Goal: Task Accomplishment & Management: Manage account settings

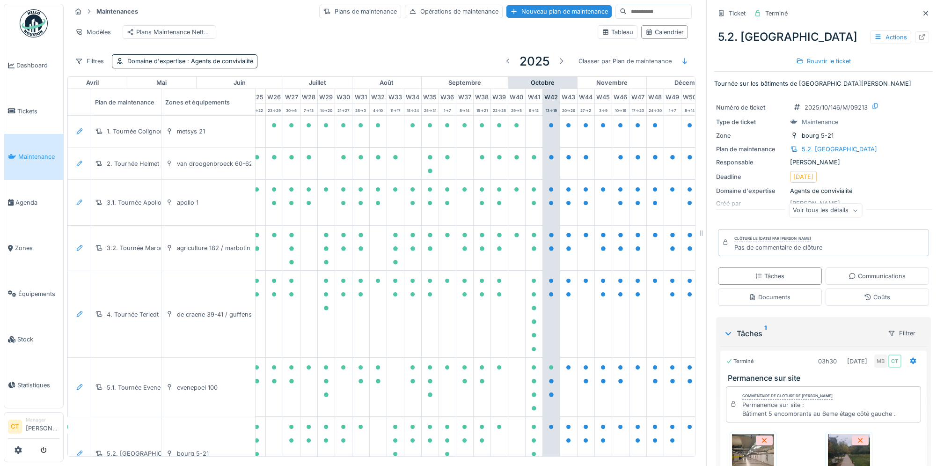
scroll to position [0, 514]
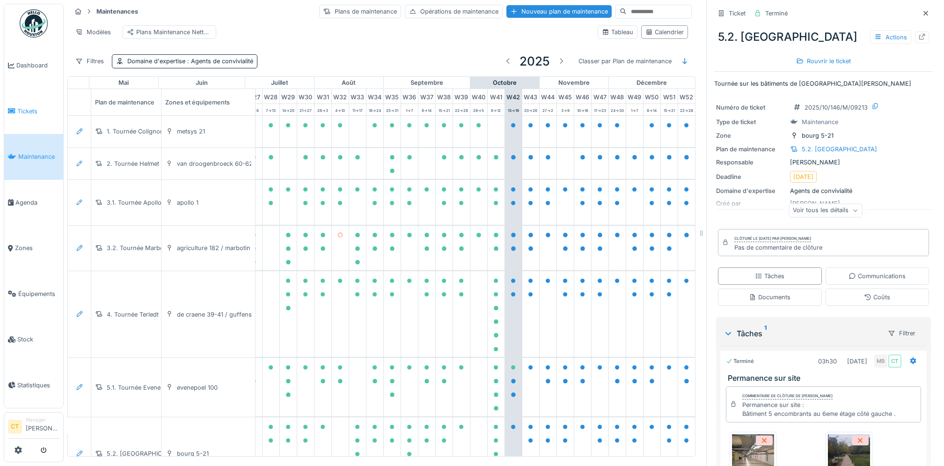
click at [35, 113] on span "Tickets" at bounding box center [38, 111] width 42 height 9
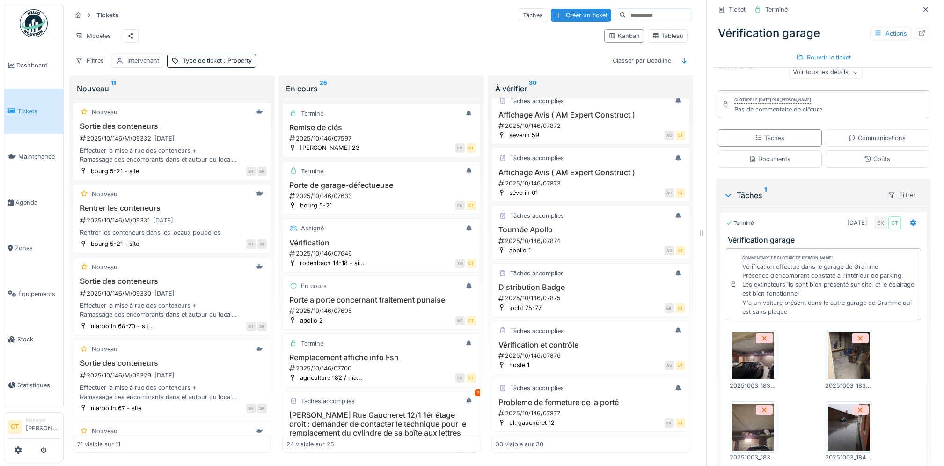
scroll to position [144, 0]
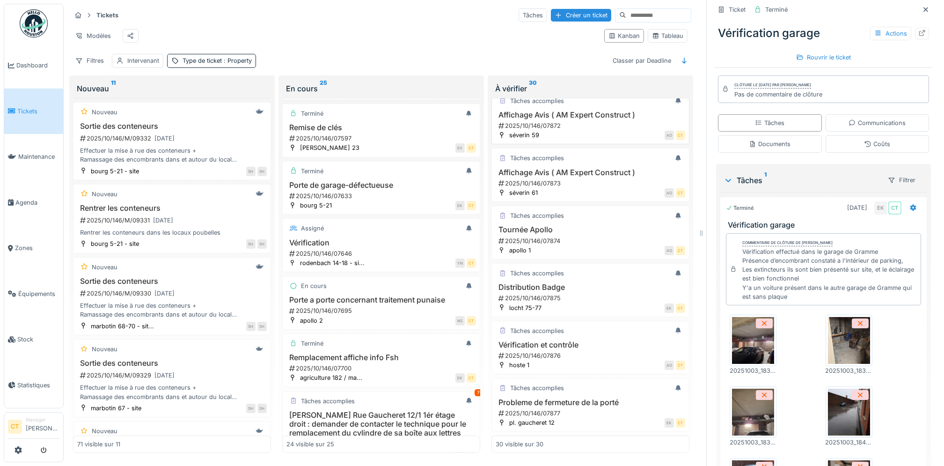
click at [577, 130] on div "2025/10/146/07872" at bounding box center [592, 125] width 188 height 9
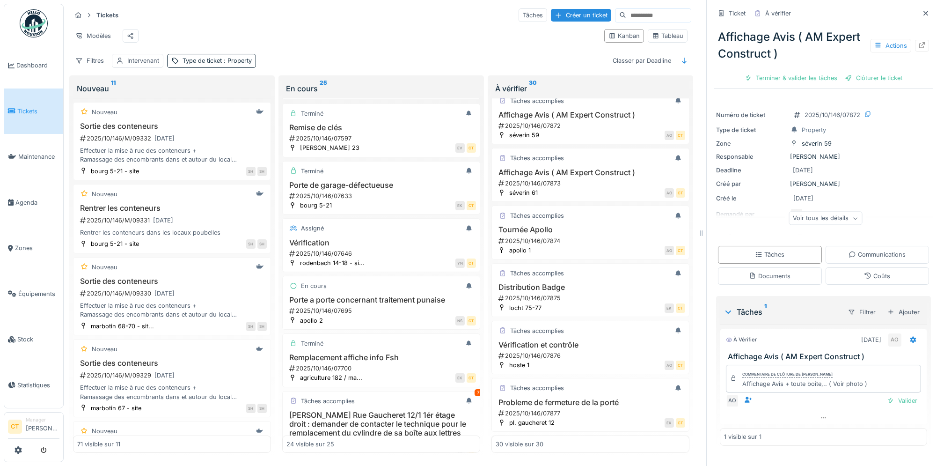
click at [779, 75] on div "Affichage Avis ( AM Expert Construct ) Actions Terminer & valider les tâches Cl…" at bounding box center [824, 53] width 219 height 65
click at [777, 72] on div "Terminer & valider les tâches" at bounding box center [791, 78] width 100 height 13
click at [858, 74] on div "Clôturer le ticket" at bounding box center [873, 78] width 65 height 13
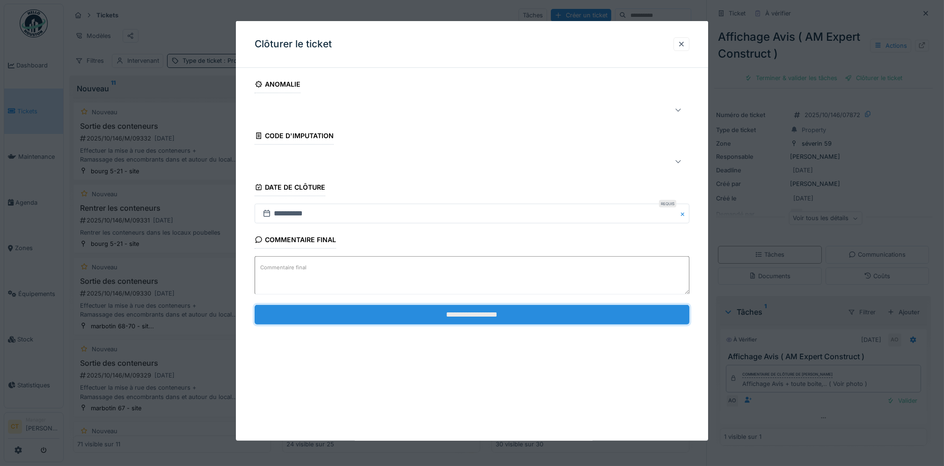
click at [626, 313] on input "**********" at bounding box center [472, 314] width 435 height 20
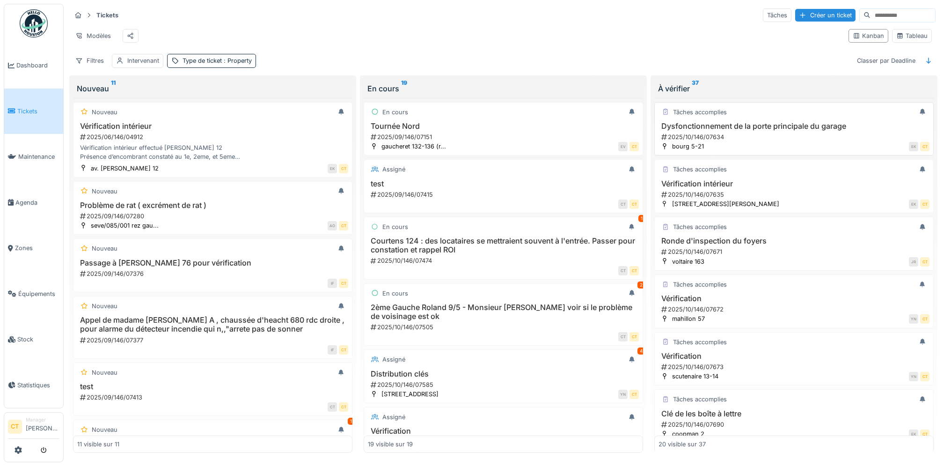
click at [764, 141] on div "2025/10/146/07634" at bounding box center [795, 137] width 269 height 9
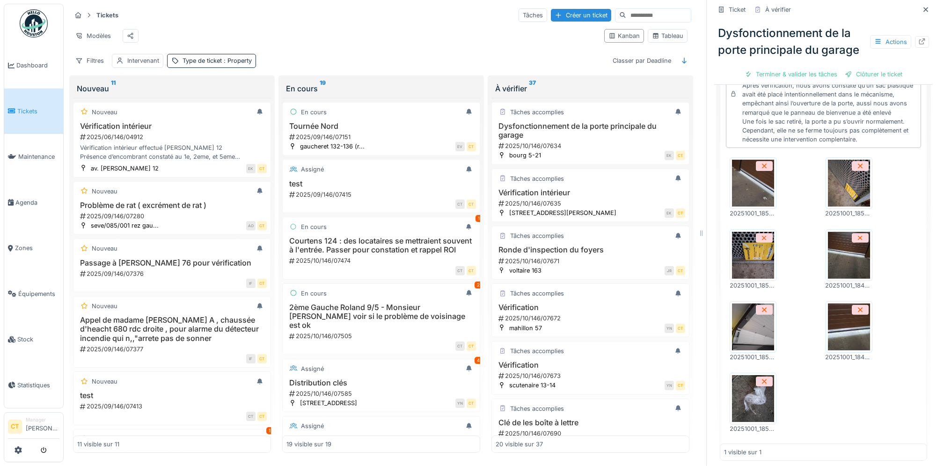
scroll to position [349, 0]
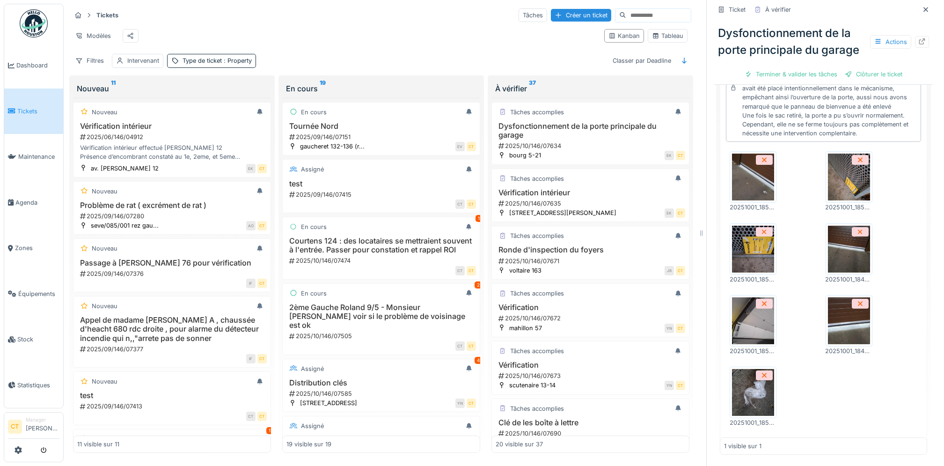
click at [832, 273] on img at bounding box center [849, 249] width 42 height 47
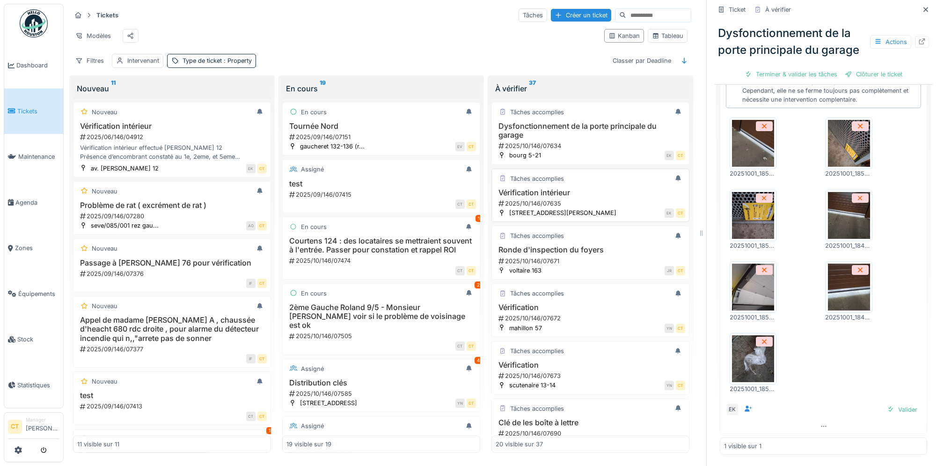
click at [536, 208] on div "2025/10/146/07635" at bounding box center [592, 203] width 188 height 9
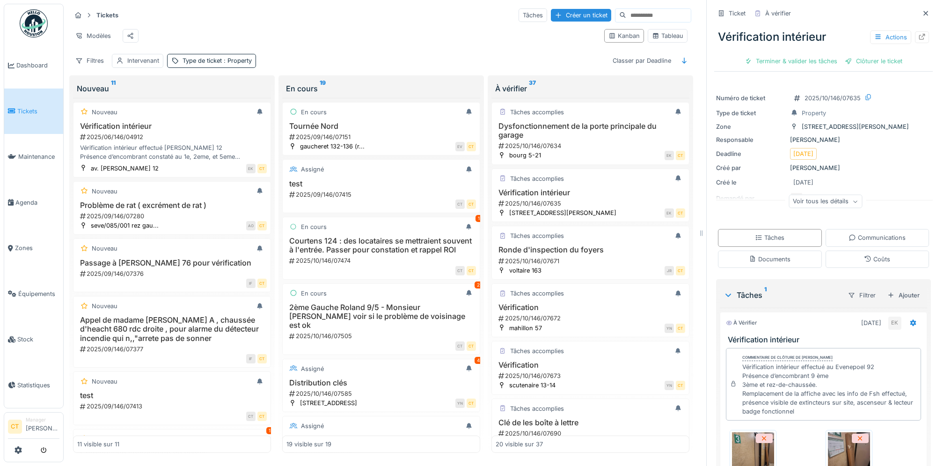
scroll to position [316, 0]
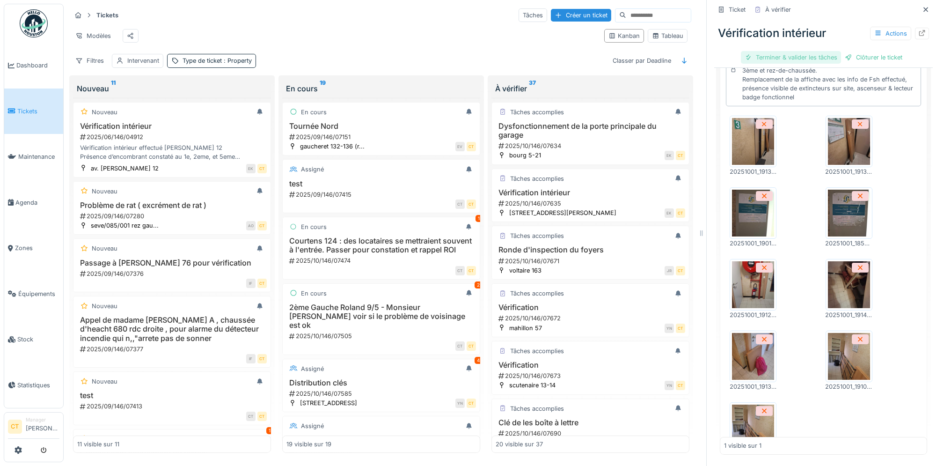
click at [775, 59] on div "Terminer & valider les tâches" at bounding box center [791, 57] width 100 height 13
click at [820, 55] on div "Clôturer le ticket" at bounding box center [823, 57] width 65 height 13
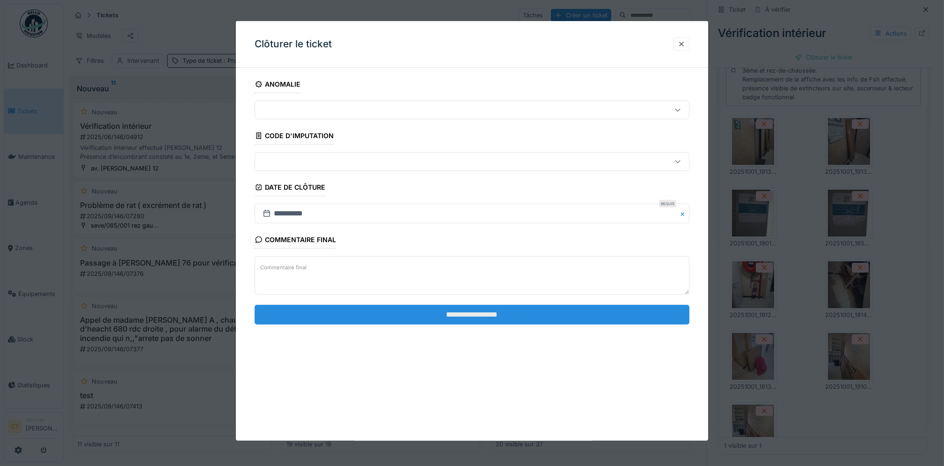
click at [532, 313] on input "**********" at bounding box center [472, 314] width 435 height 20
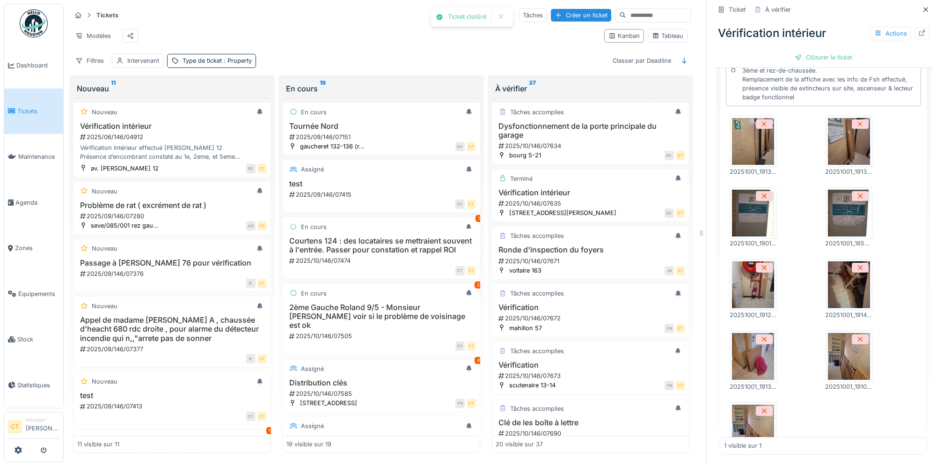
scroll to position [345, 0]
